Goal: Navigation & Orientation: Go to known website

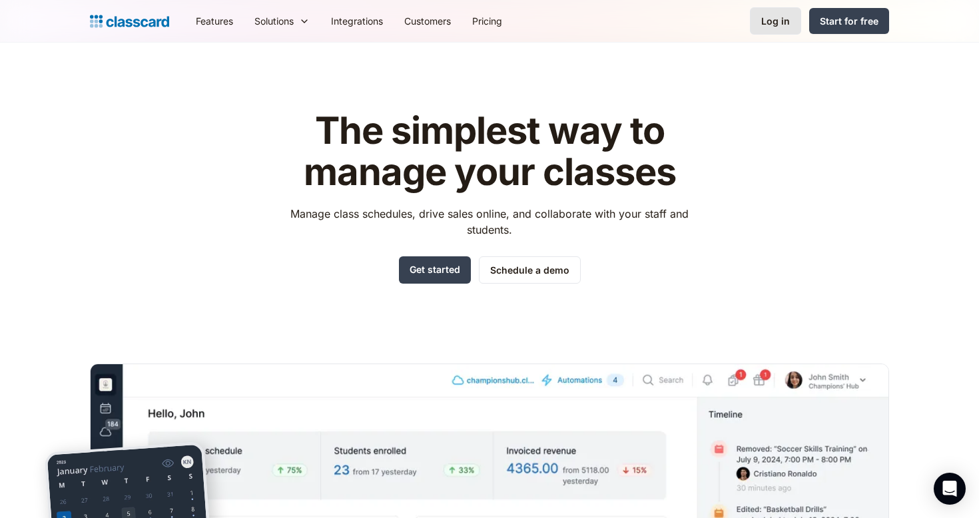
click at [777, 21] on div "Log in" at bounding box center [775, 21] width 29 height 14
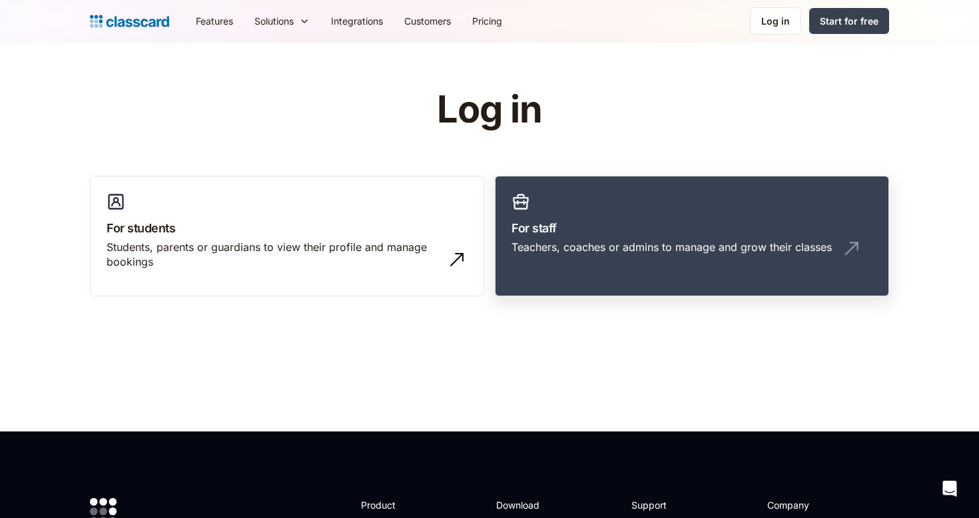
click at [594, 191] on link "For staff Teachers, coaches or admins to manage and grow their classes" at bounding box center [692, 236] width 394 height 121
